Goal: Task Accomplishment & Management: Manage account settings

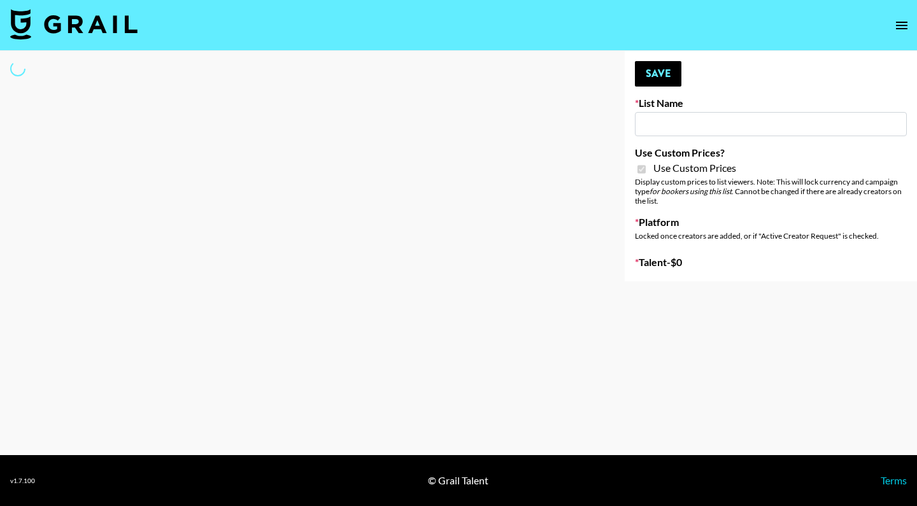
select select "Brand"
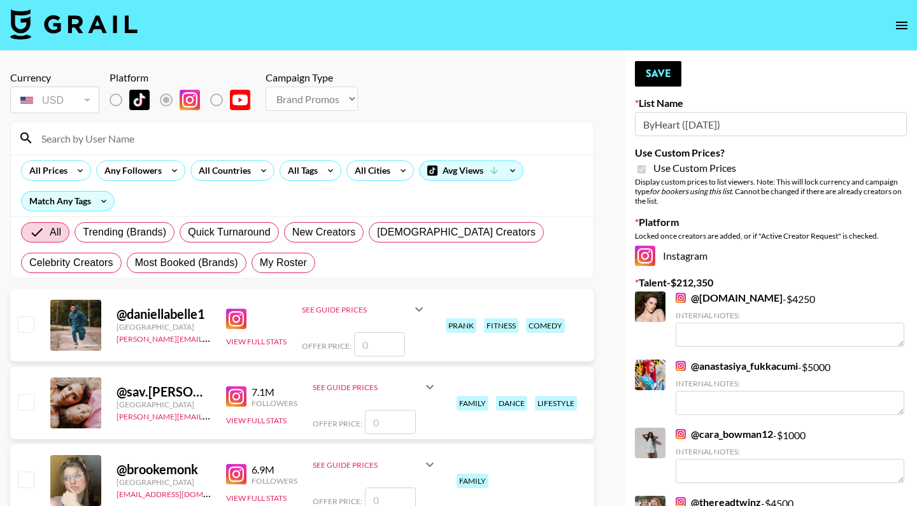
type input "ByHeart ([DATE])"
checkbox input "true"
click at [308, 266] on label "My Roster" at bounding box center [284, 263] width 64 height 20
click at [260, 263] on input "My Roster" at bounding box center [260, 263] width 0 height 0
radio input "true"
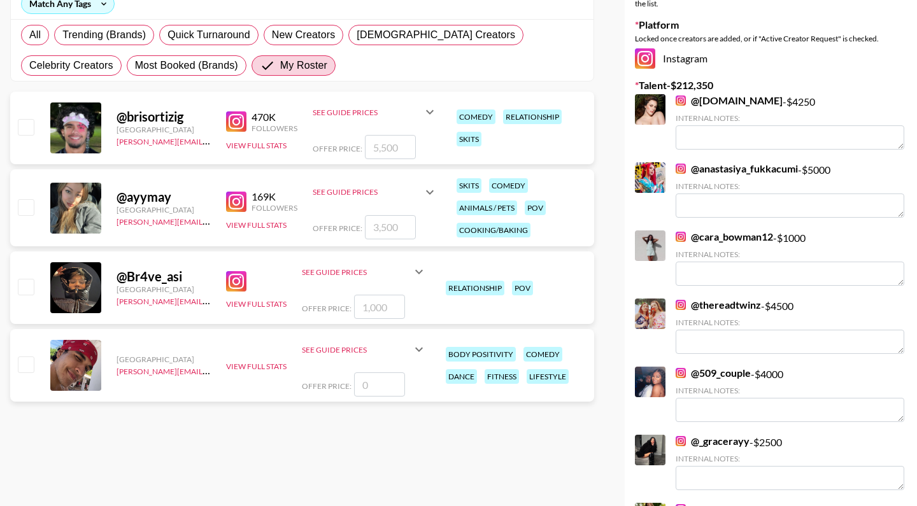
scroll to position [213, 0]
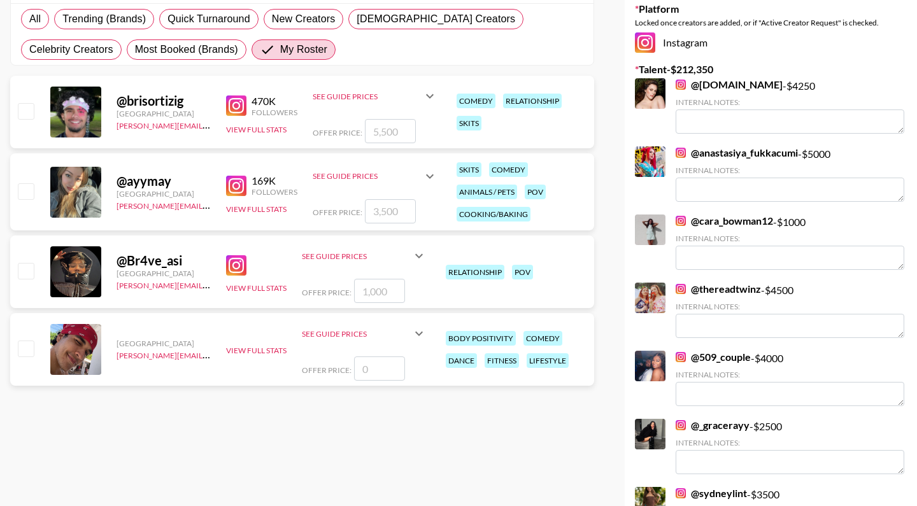
click at [25, 113] on input "checkbox" at bounding box center [25, 110] width 15 height 15
checkbox input "true"
type input "5500"
click at [18, 193] on input "checkbox" at bounding box center [25, 190] width 15 height 15
checkbox input "true"
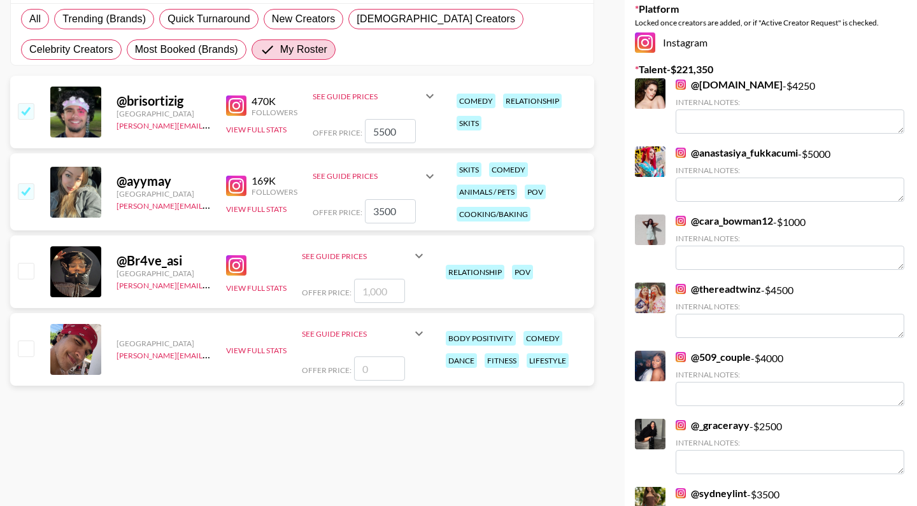
type input "3500"
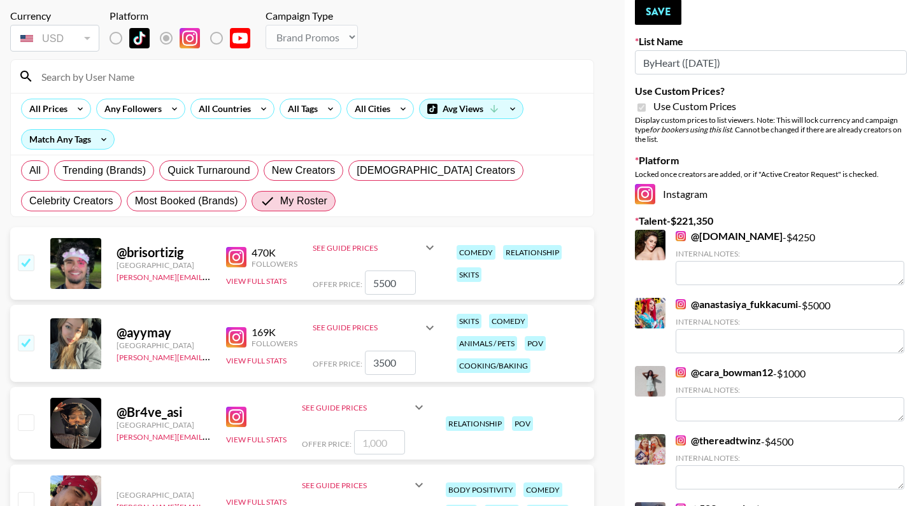
scroll to position [40, 0]
